Goal: Transaction & Acquisition: Purchase product/service

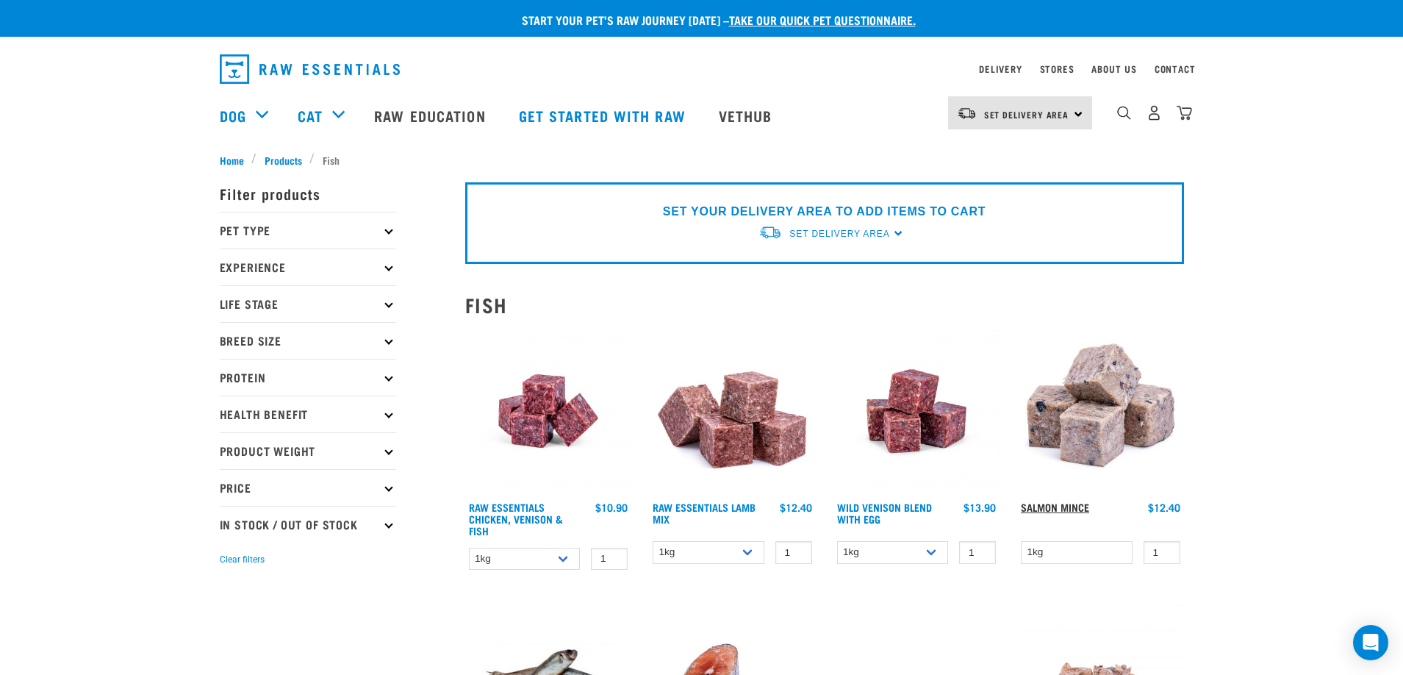
click at [1074, 509] on link "Salmon Mince" at bounding box center [1055, 506] width 68 height 5
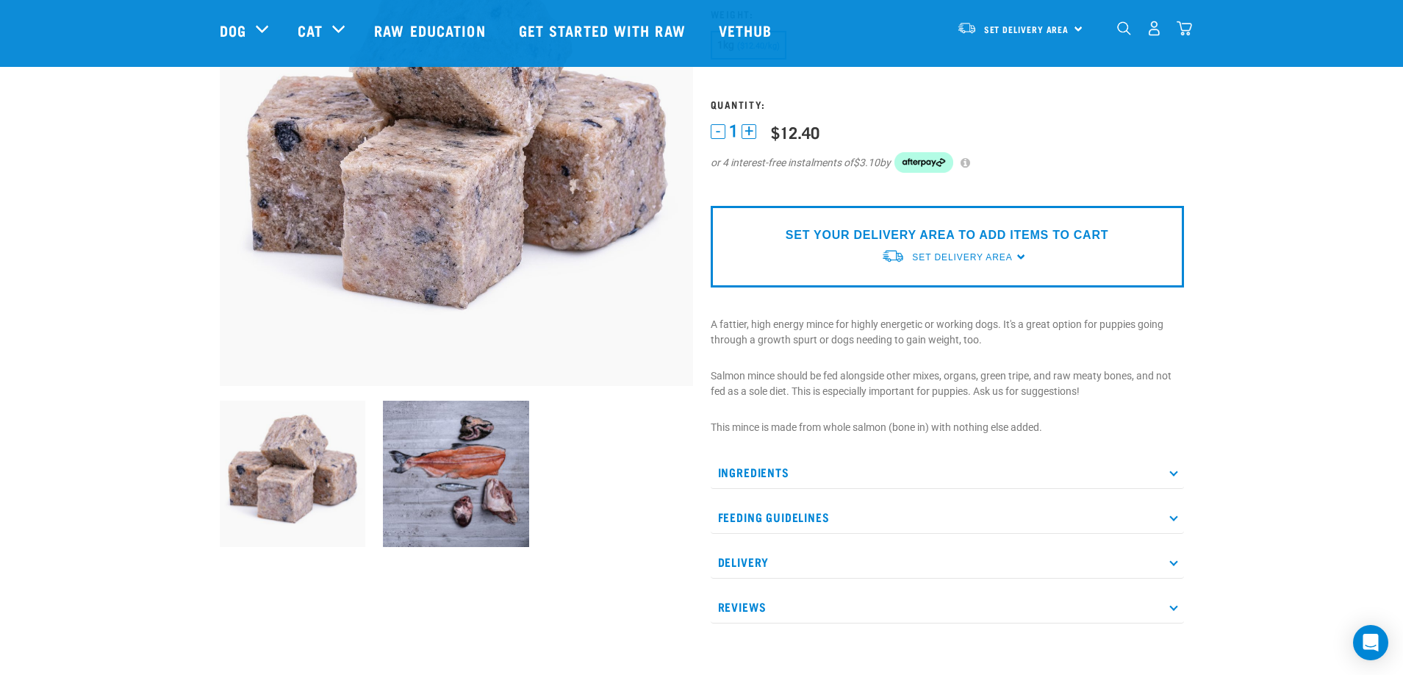
scroll to position [220, 0]
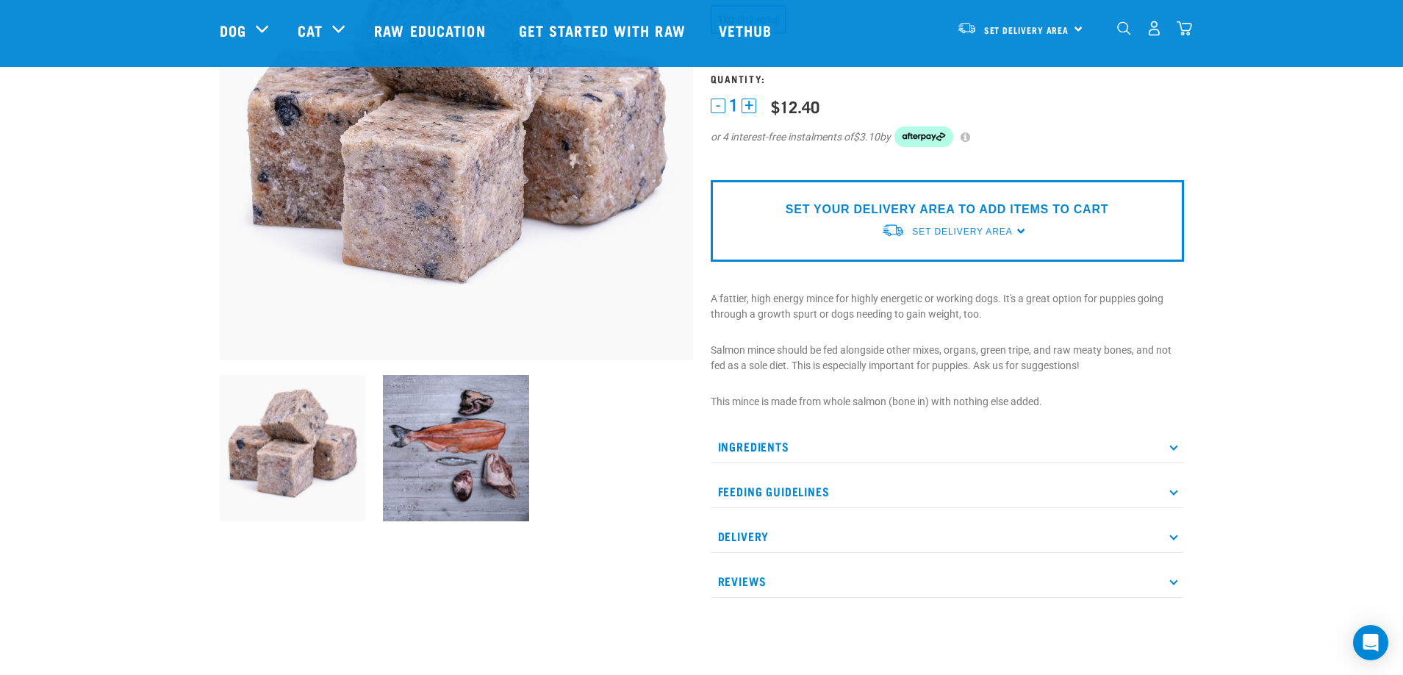
click at [1173, 446] on icon at bounding box center [1173, 446] width 8 height 8
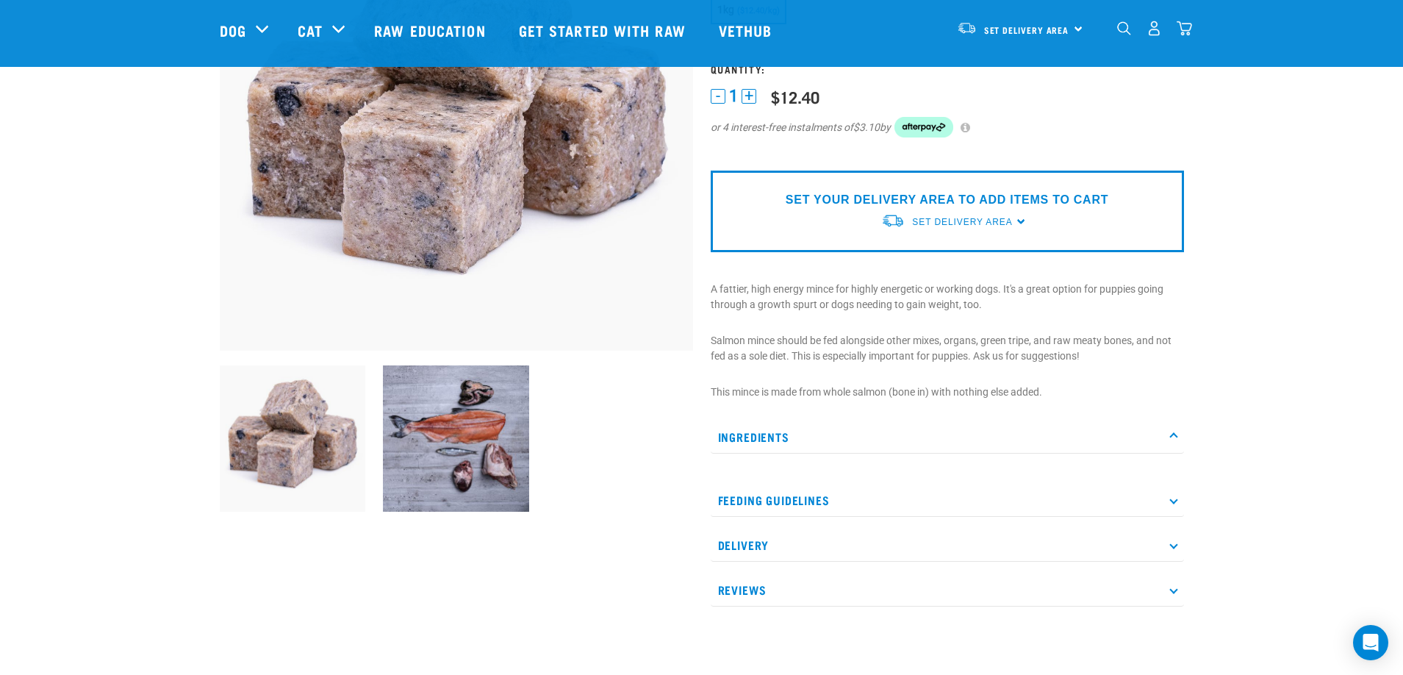
scroll to position [294, 0]
